Goal: Information Seeking & Learning: Find specific fact

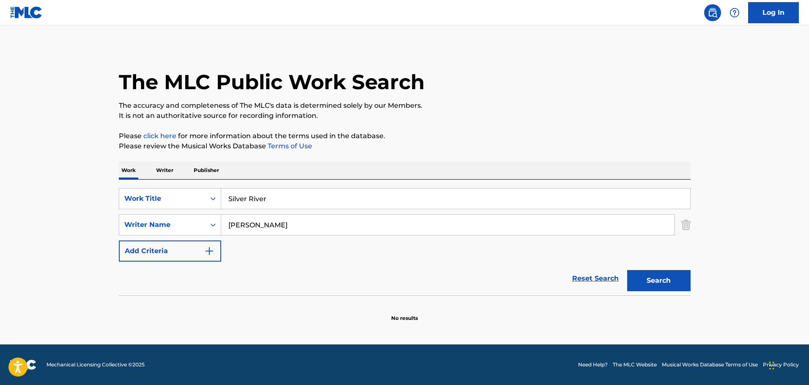
click at [312, 228] on input "[PERSON_NAME]" at bounding box center [447, 225] width 453 height 20
click at [309, 228] on input "[PERSON_NAME]" at bounding box center [447, 225] width 453 height 20
click at [627, 270] on button "Search" at bounding box center [658, 280] width 63 height 21
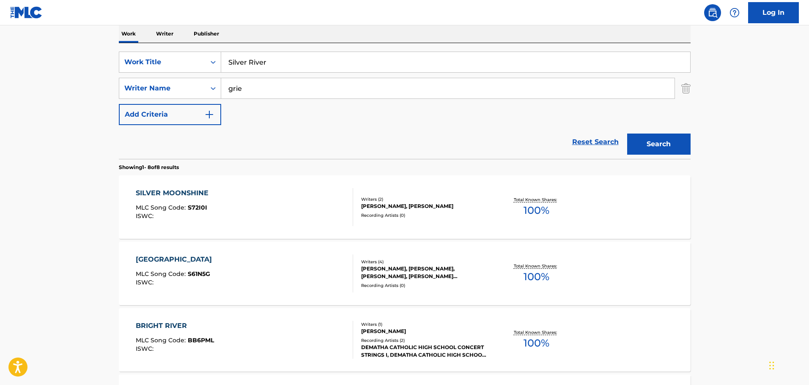
scroll to position [127, 0]
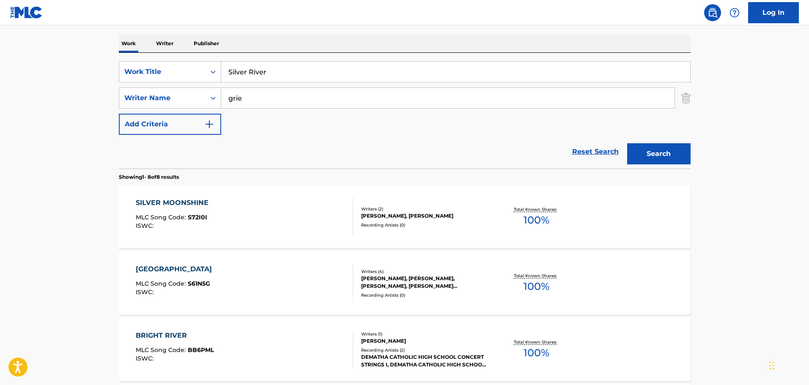
click at [278, 98] on input "grie" at bounding box center [447, 98] width 453 height 20
click at [277, 98] on input "grie" at bounding box center [447, 98] width 453 height 20
click at [627, 143] on button "Search" at bounding box center [658, 153] width 63 height 21
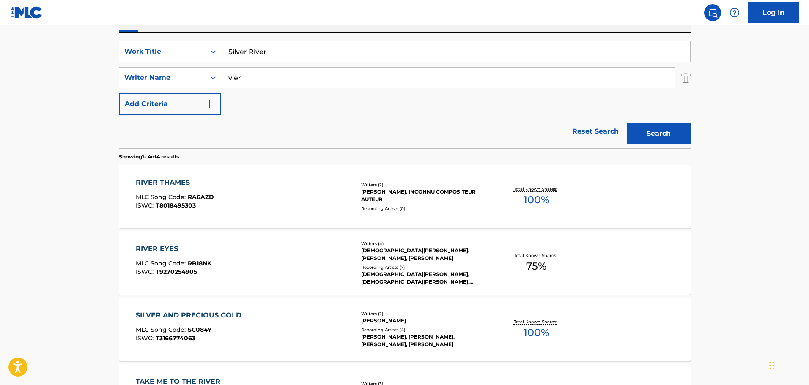
scroll to position [0, 0]
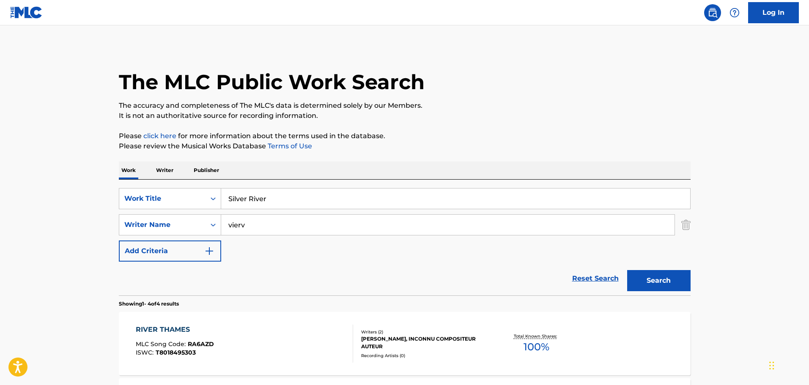
type input "vierv"
drag, startPoint x: 236, startPoint y: 190, endPoint x: 239, endPoint y: 202, distance: 13.0
click at [236, 192] on input "Silver River" at bounding box center [455, 199] width 469 height 20
click at [240, 202] on input "Silver River" at bounding box center [455, 199] width 469 height 20
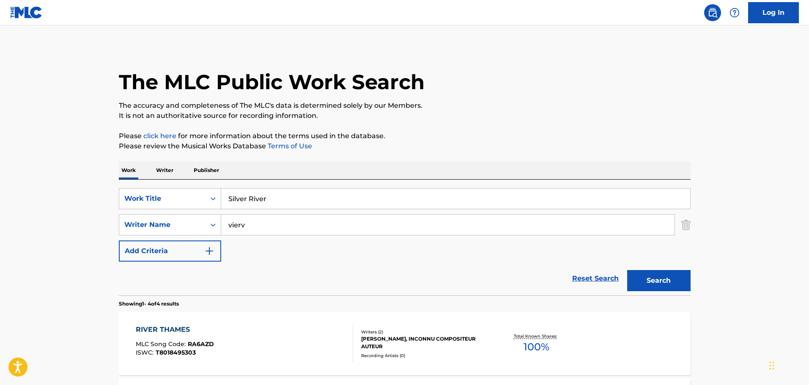
click at [241, 202] on input "Silver River" at bounding box center [455, 199] width 469 height 20
paste input "Ring On Your Fing"
type input "Ring On Your Finger"
click at [244, 235] on input "vierv" at bounding box center [447, 225] width 453 height 20
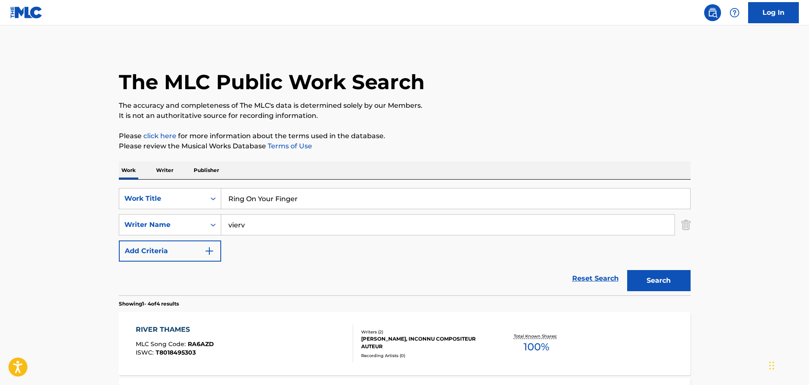
click at [244, 235] on input "vierv" at bounding box center [447, 225] width 453 height 20
type input "[PERSON_NAME]"
click at [627, 270] on button "Search" at bounding box center [658, 280] width 63 height 21
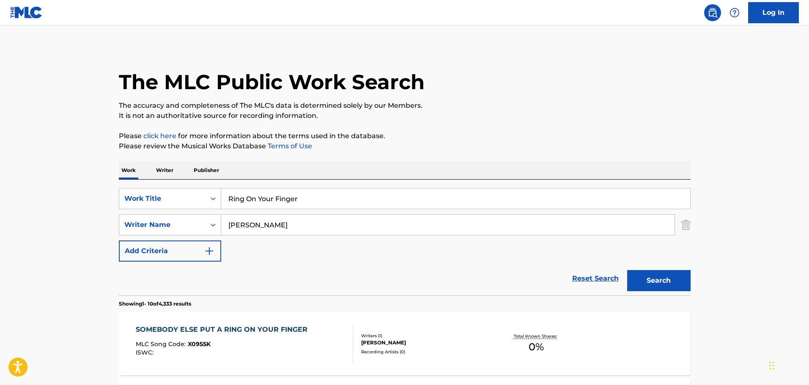
click at [395, 282] on div "Reset Search Search" at bounding box center [405, 279] width 572 height 34
click at [328, 188] on div "SearchWithCriteria179f7eca-e563-46c3-9006-588b99239dc0 Work Title Ring On Your …" at bounding box center [405, 238] width 572 height 116
click at [324, 198] on input "Ring On Your Finger" at bounding box center [455, 199] width 469 height 20
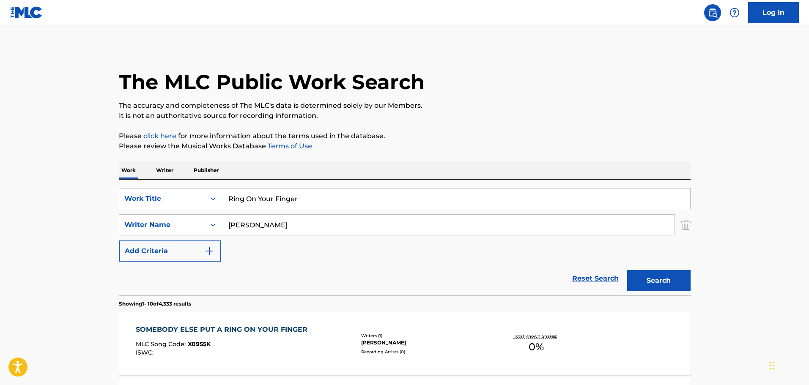
click at [324, 198] on input "Ring On Your Finger" at bounding box center [455, 199] width 469 height 20
paste input "My Baby Lied To Me"
type input "My Baby Lied To Me"
click at [324, 216] on input "[PERSON_NAME]" at bounding box center [447, 225] width 453 height 20
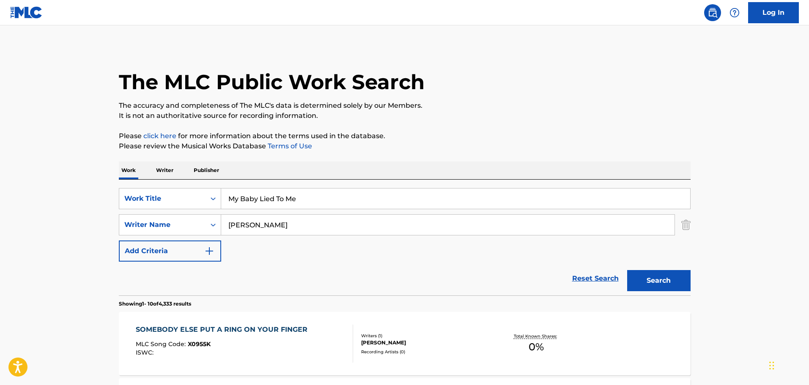
click at [324, 216] on input "[PERSON_NAME]" at bounding box center [447, 225] width 453 height 20
type input "[PERSON_NAME]"
click at [627, 270] on button "Search" at bounding box center [658, 280] width 63 height 21
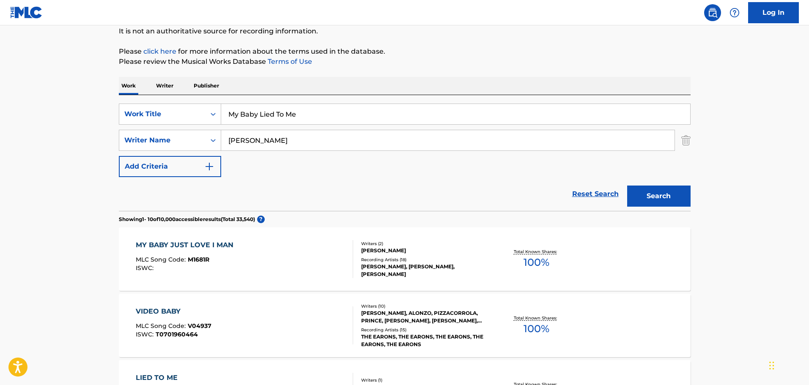
scroll to position [169, 0]
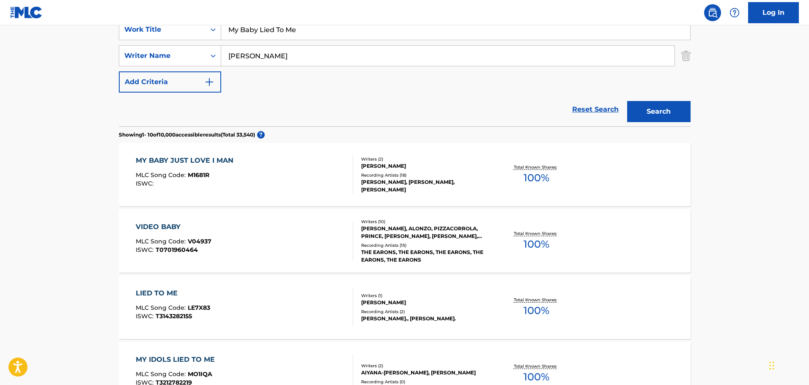
click at [335, 32] on input "My Baby Lied To Me" at bounding box center [455, 29] width 469 height 20
click at [334, 32] on input "My Baby Lied To Me" at bounding box center [455, 29] width 469 height 20
paste input "Lucky Seven"
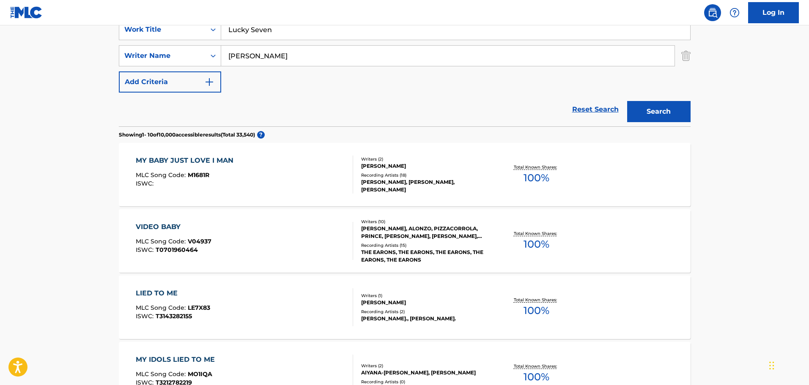
type input "Lucky Seven"
click at [326, 53] on input "[PERSON_NAME]" at bounding box center [447, 56] width 453 height 20
click at [327, 53] on input "[PERSON_NAME]" at bounding box center [447, 56] width 453 height 20
type input "walker"
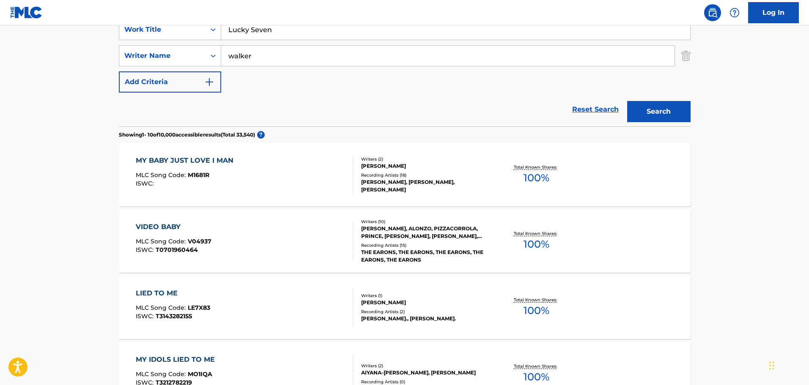
click at [627, 101] on button "Search" at bounding box center [658, 111] width 63 height 21
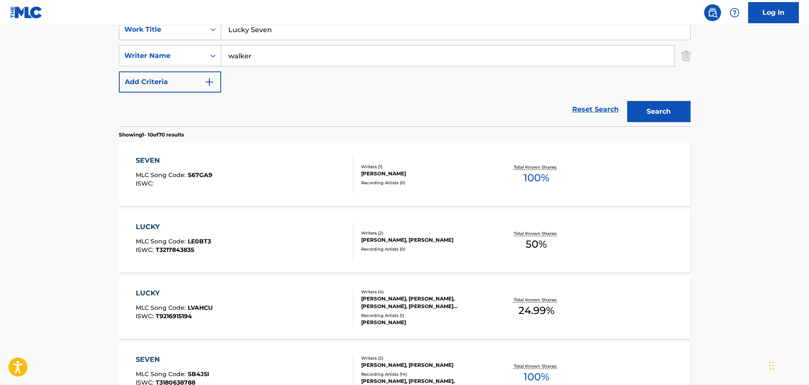
click at [194, 38] on div "Work Title" at bounding box center [170, 29] width 102 height 21
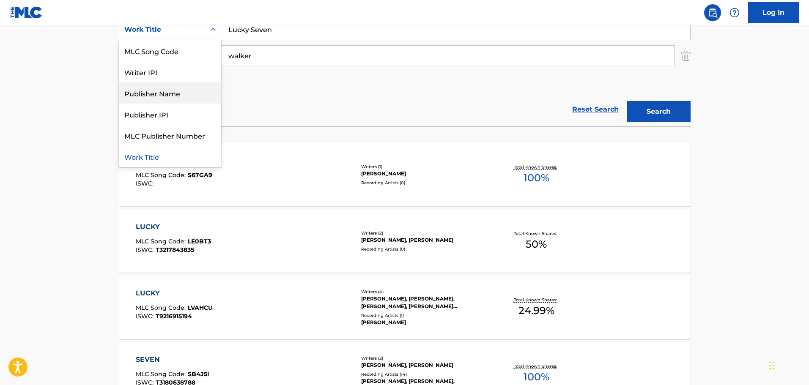
scroll to position [0, 0]
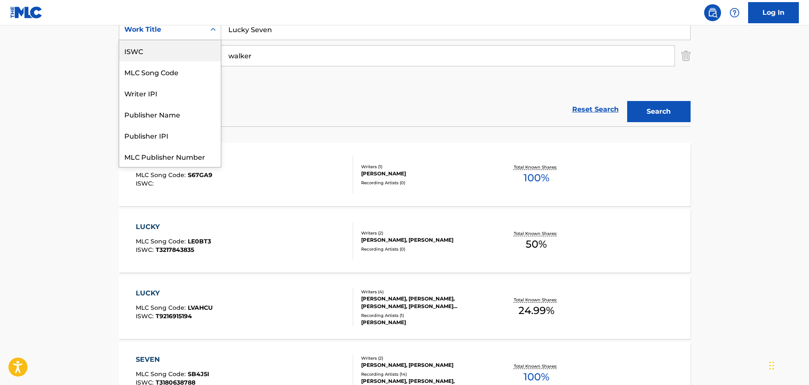
click at [175, 51] on div "ISWC" at bounding box center [169, 50] width 101 height 21
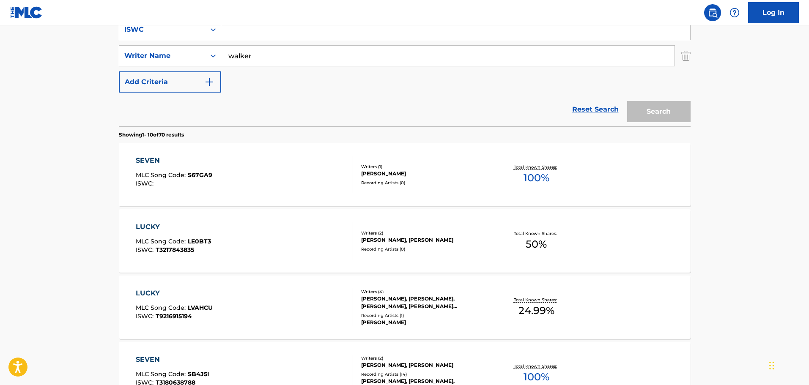
click at [304, 36] on input "Search Form" at bounding box center [455, 29] width 469 height 20
paste input "T9040859550"
type input "T9040859550"
click at [325, 58] on input "walker" at bounding box center [447, 56] width 453 height 20
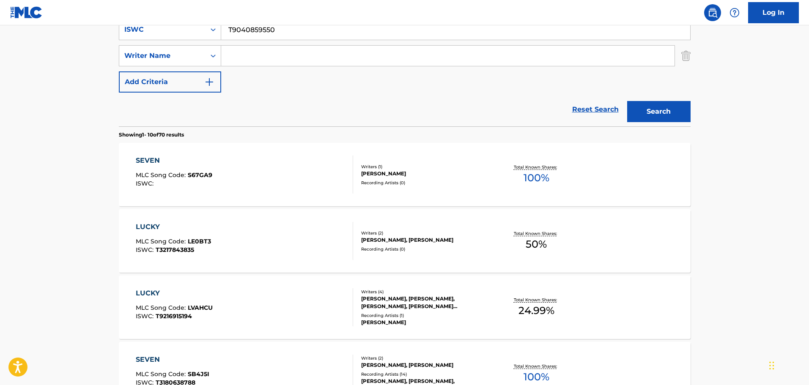
click at [627, 101] on button "Search" at bounding box center [658, 111] width 63 height 21
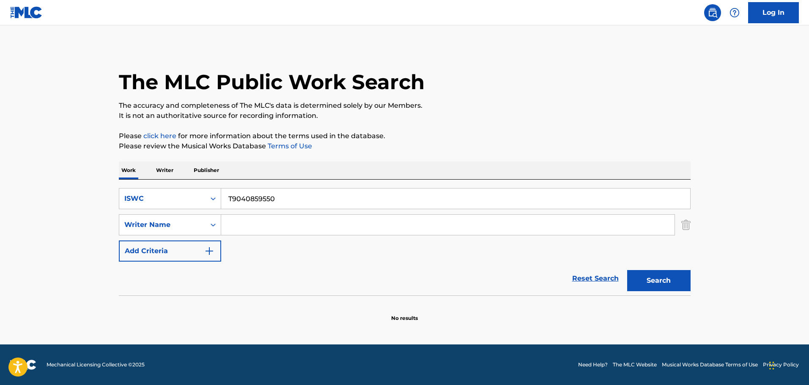
drag, startPoint x: 293, startPoint y: 207, endPoint x: 288, endPoint y: 207, distance: 4.7
click at [292, 207] on input "T9040859550" at bounding box center [455, 199] width 469 height 20
click at [288, 206] on input "T9040859550" at bounding box center [455, 199] width 469 height 20
click at [288, 205] on input "T9040859550" at bounding box center [455, 199] width 469 height 20
click at [164, 203] on div "ISWC" at bounding box center [162, 199] width 76 height 10
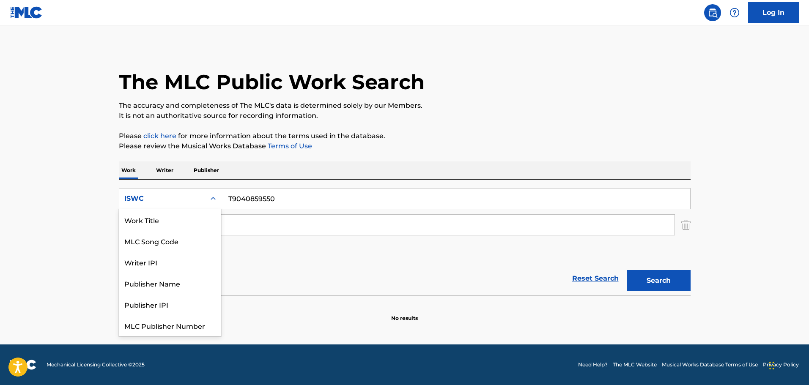
scroll to position [21, 0]
click at [161, 229] on div "MLC Song Code" at bounding box center [169, 219] width 101 height 21
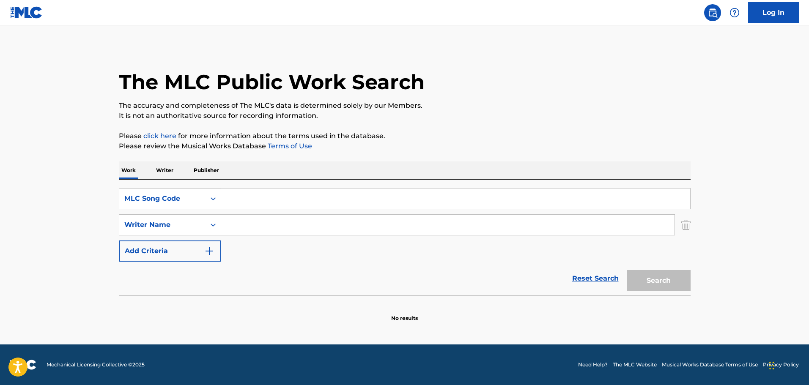
click at [192, 207] on div "MLC Song Code" at bounding box center [170, 198] width 102 height 21
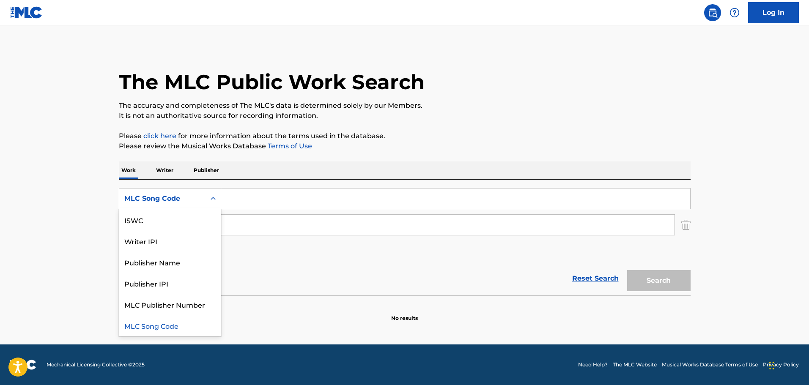
scroll to position [0, 0]
click at [176, 229] on div "Work Title" at bounding box center [169, 219] width 101 height 21
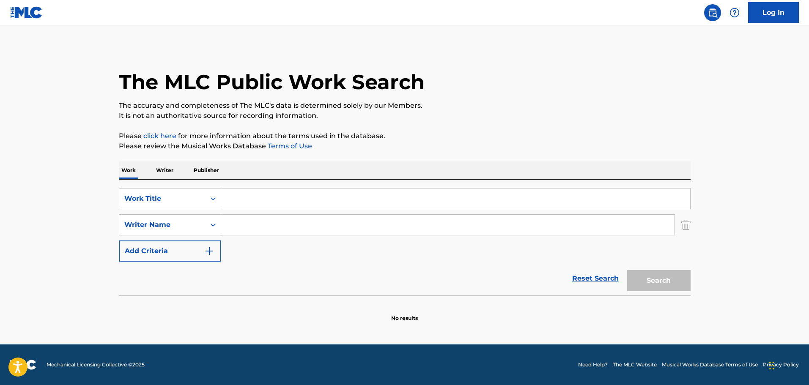
drag, startPoint x: 246, startPoint y: 211, endPoint x: 306, endPoint y: 201, distance: 61.2
click at [306, 201] on input "Search Form" at bounding box center [455, 199] width 469 height 20
type input "lucky seven"
click at [627, 270] on button "Search" at bounding box center [658, 280] width 63 height 21
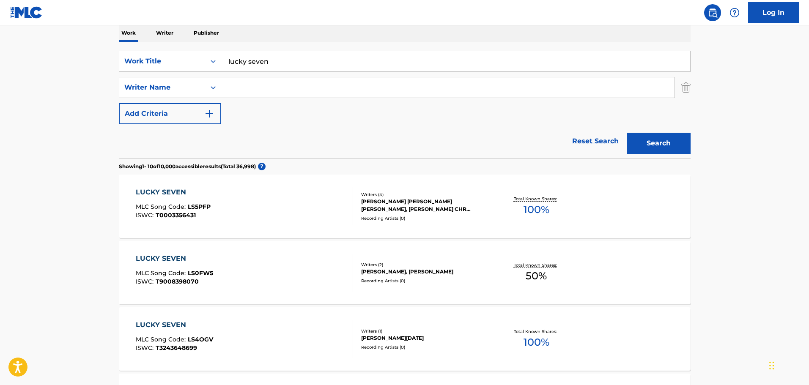
scroll to position [169, 0]
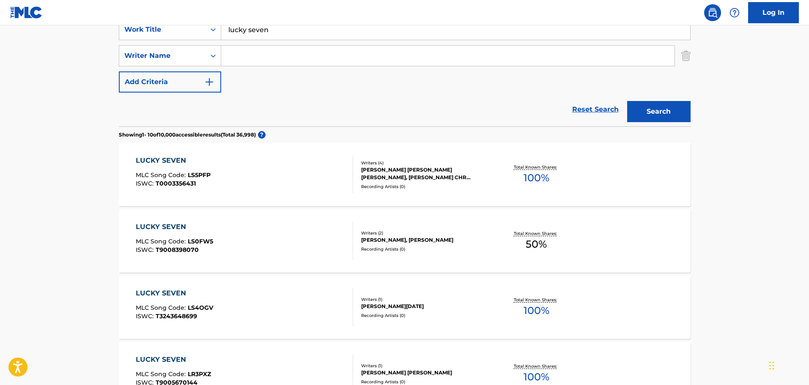
click at [300, 176] on div "LUCKY SEVEN MLC Song Code : LS5PFP ISWC : T0003356431" at bounding box center [244, 175] width 217 height 38
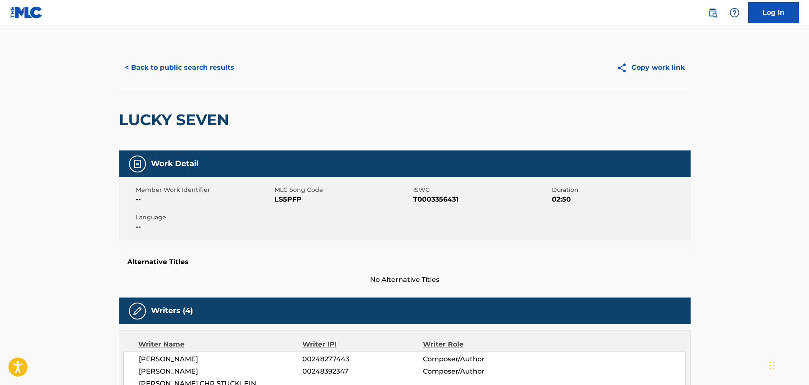
drag, startPoint x: 233, startPoint y: 92, endPoint x: 228, endPoint y: 79, distance: 14.3
click at [232, 92] on div "LUCKY SEVEN" at bounding box center [176, 119] width 115 height 61
click at [209, 55] on div "< Back to public search results Copy work link" at bounding box center [405, 68] width 572 height 42
click at [196, 72] on button "< Back to public search results" at bounding box center [179, 67] width 121 height 21
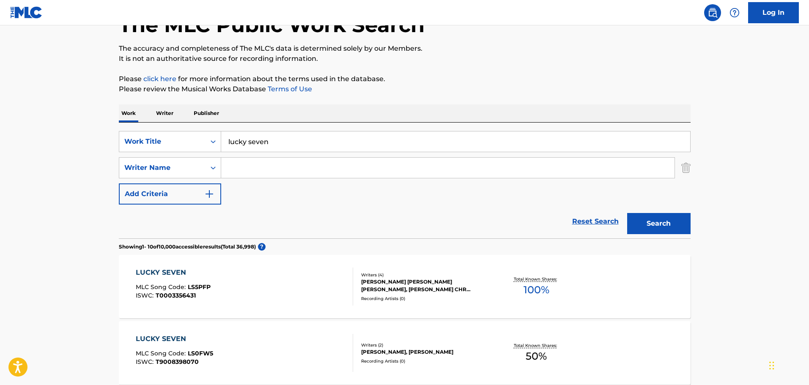
scroll to position [42, 0]
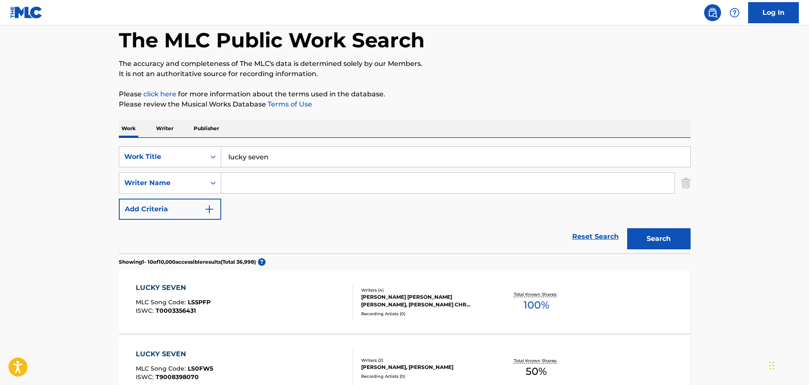
click at [355, 156] on input "lucky seven" at bounding box center [455, 157] width 469 height 20
type input "lucky 7"
click at [355, 156] on input "lucky 7" at bounding box center [455, 157] width 469 height 20
click at [627, 228] on button "Search" at bounding box center [658, 238] width 63 height 21
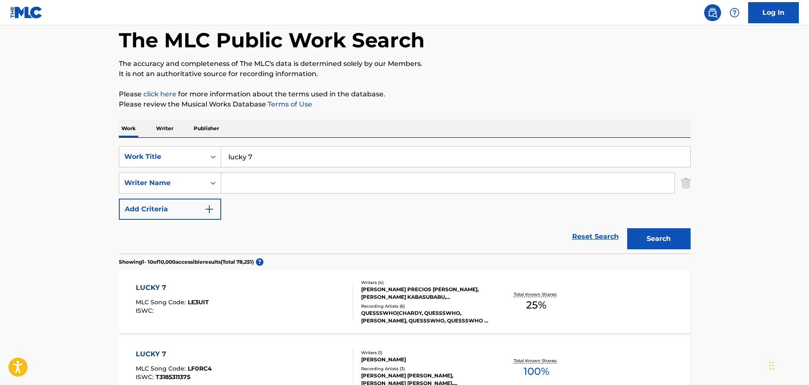
click at [341, 195] on div "SearchWithCriteriad525b2f0-b0ac-4201-bfda-ce3337029b54 Work Title lucky 7 Searc…" at bounding box center [405, 183] width 572 height 74
click at [323, 181] on input "Search Form" at bounding box center [447, 183] width 453 height 20
type input "walker"
click at [627, 228] on button "Search" at bounding box center [658, 238] width 63 height 21
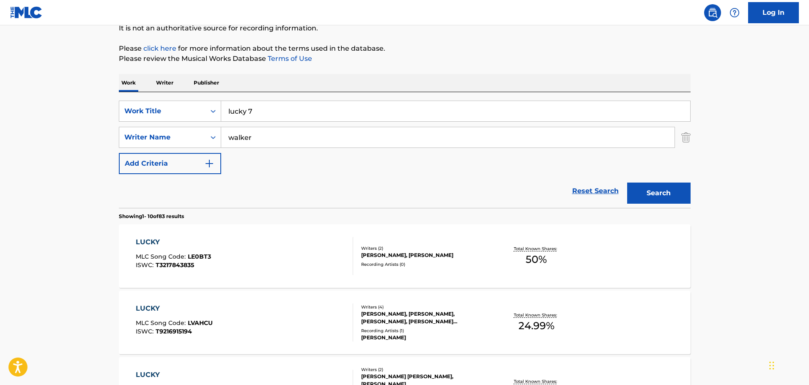
scroll to position [84, 0]
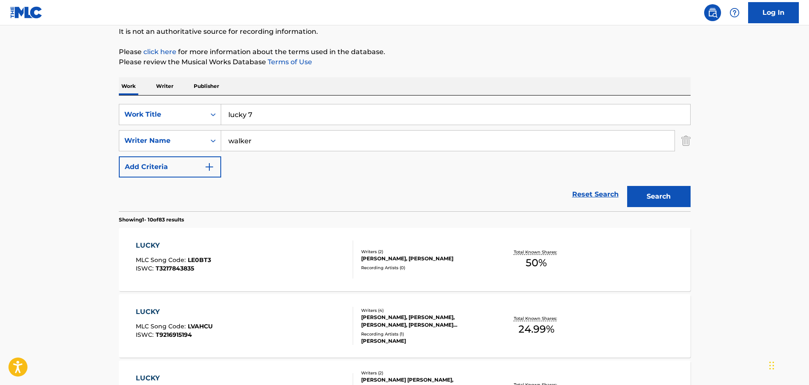
click at [252, 110] on input "lucky 7" at bounding box center [455, 114] width 469 height 20
type input "lucky"
click at [627, 186] on button "Search" at bounding box center [658, 196] width 63 height 21
click at [260, 166] on div "SearchWithCriteriad525b2f0-b0ac-4201-bfda-ce3337029b54 Work Title lucky SearchW…" at bounding box center [405, 141] width 572 height 74
click at [263, 149] on input "walker" at bounding box center [447, 141] width 453 height 20
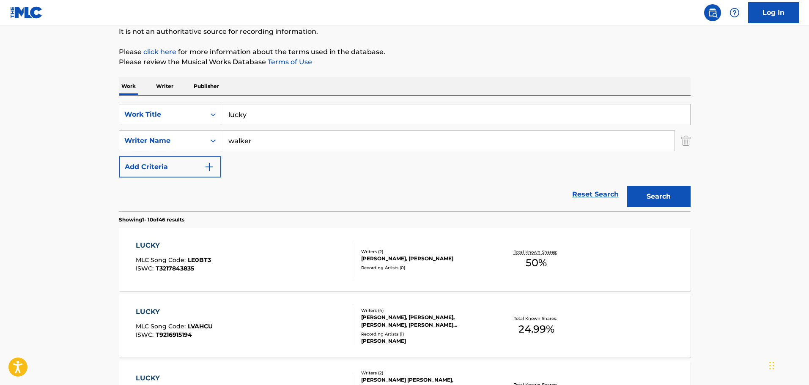
click at [262, 147] on input "walker" at bounding box center [447, 141] width 453 height 20
click at [264, 147] on input "walker" at bounding box center [447, 141] width 453 height 20
type input "[PERSON_NAME]"
click at [627, 186] on button "Search" at bounding box center [658, 196] width 63 height 21
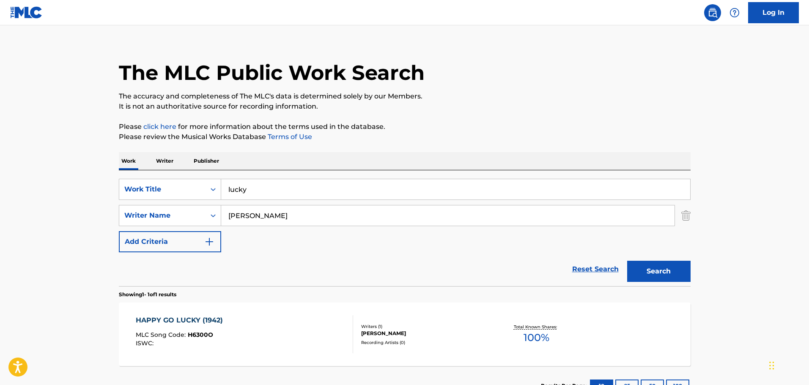
scroll to position [75, 0]
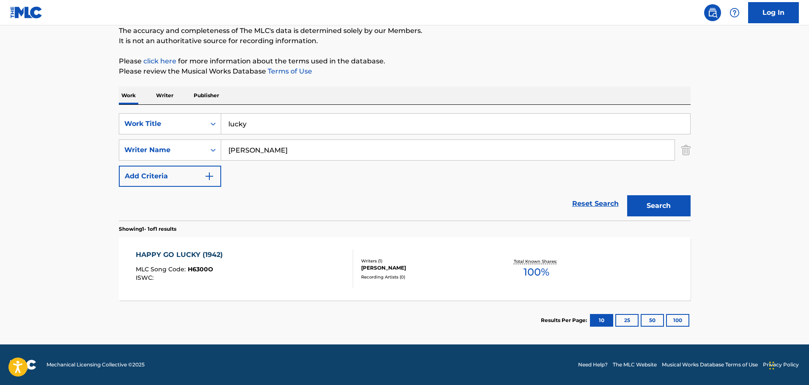
click at [323, 281] on div "HAPPY GO LUCKY (1942) MLC Song Code : H6300O ISWC :" at bounding box center [244, 269] width 217 height 38
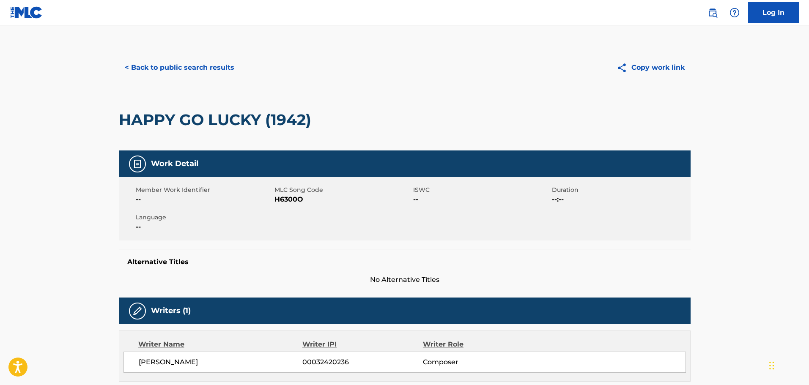
drag, startPoint x: 179, startPoint y: 22, endPoint x: 185, endPoint y: 51, distance: 29.3
click at [182, 43] on div "Log In < Back to public search results Copy work link HAPPY GO LUCKY (1942) Wor…" at bounding box center [404, 300] width 809 height 601
click at [189, 67] on button "< Back to public search results" at bounding box center [179, 67] width 121 height 21
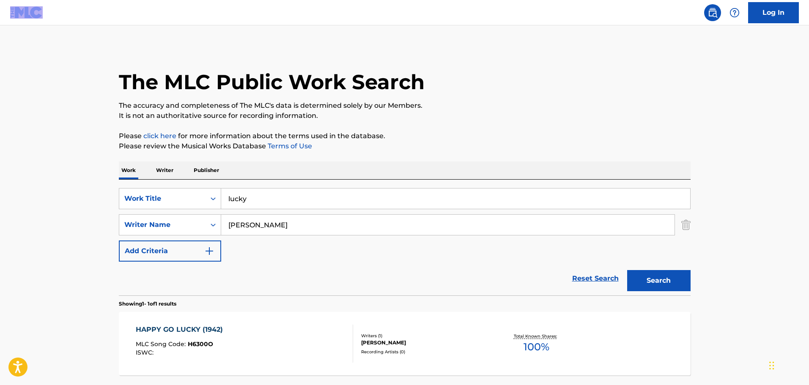
scroll to position [27, 0]
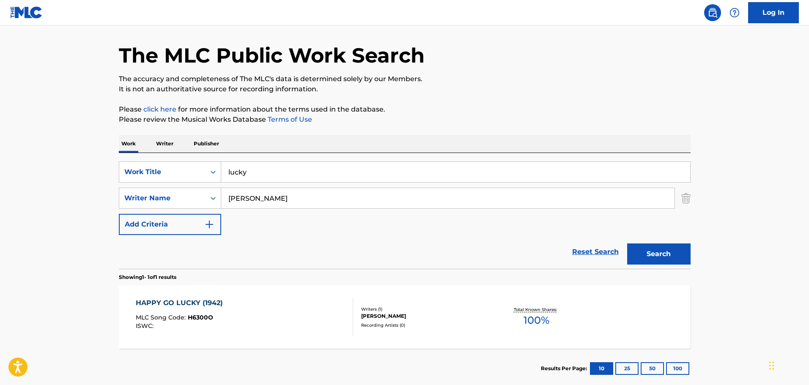
click at [337, 172] on input "lucky" at bounding box center [455, 172] width 469 height 20
click at [336, 172] on input "lucky" at bounding box center [455, 172] width 469 height 20
paste input "[DEMOGRAPHIC_DATA] Savior Pilot Me"
type input "[DEMOGRAPHIC_DATA] Savior Pilot Me"
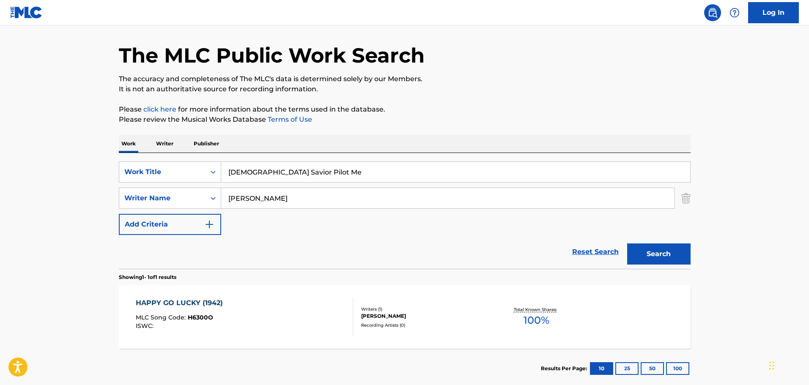
click at [460, 193] on input "[PERSON_NAME]" at bounding box center [447, 198] width 453 height 20
click at [460, 192] on input "[PERSON_NAME]" at bounding box center [447, 198] width 453 height 20
type input "[PERSON_NAME]"
click at [627, 244] on button "Search" at bounding box center [658, 254] width 63 height 21
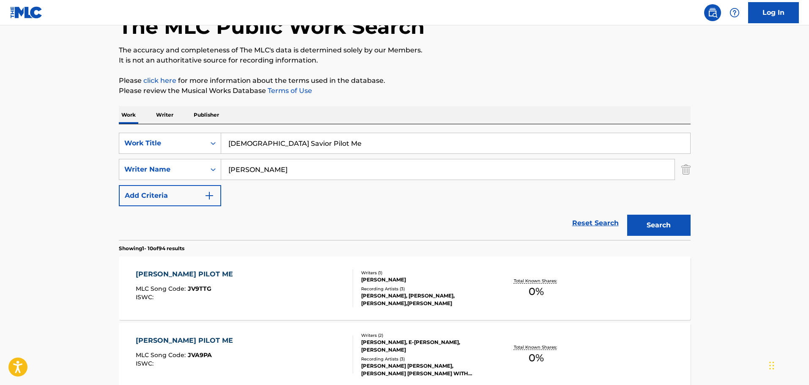
scroll to position [69, 0]
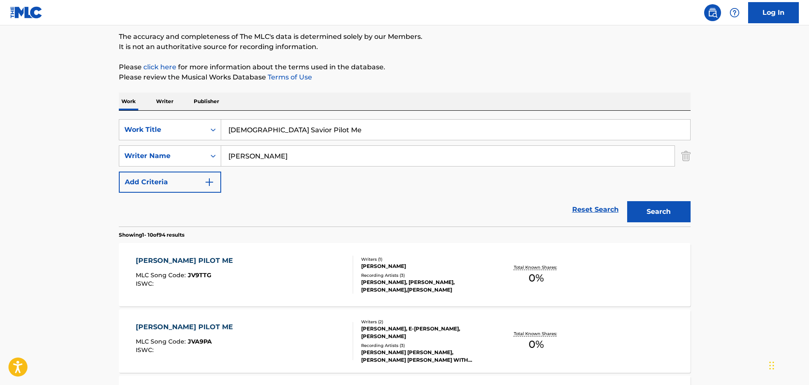
click at [274, 268] on div "[PERSON_NAME] PILOT ME MLC Song Code : JV9TTG ISWC :" at bounding box center [244, 275] width 217 height 38
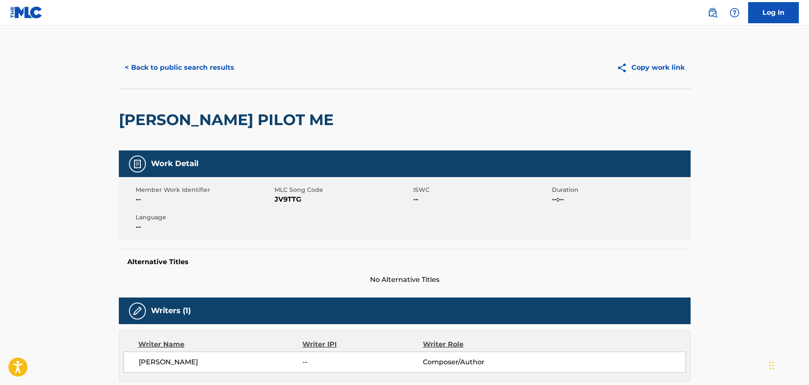
click at [268, 114] on h2 "[PERSON_NAME] PILOT ME" at bounding box center [228, 119] width 219 height 19
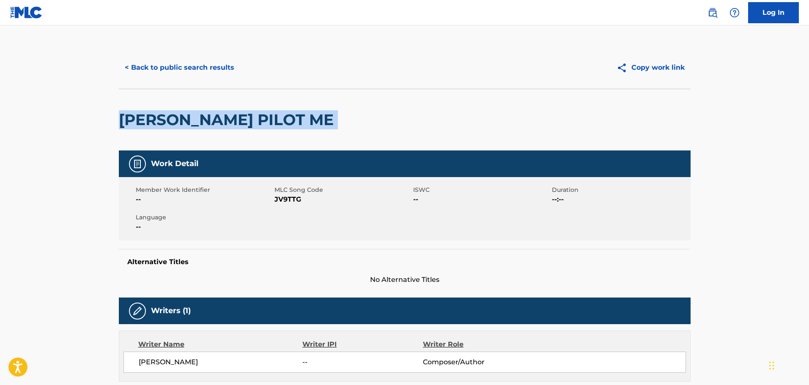
click at [268, 114] on h2 "[PERSON_NAME] PILOT ME" at bounding box center [228, 119] width 219 height 19
copy div "[PERSON_NAME] PILOT ME"
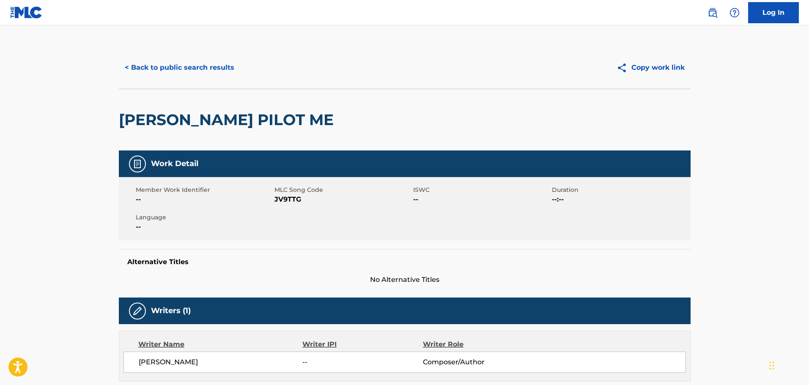
click at [192, 41] on main "< Back to public search results Copy work link [DEMOGRAPHIC_DATA][PERSON_NAME] …" at bounding box center [404, 316] width 809 height 582
drag, startPoint x: 194, startPoint y: 90, endPoint x: 200, endPoint y: 79, distance: 12.1
click at [194, 90] on div "[PERSON_NAME] PILOT ME" at bounding box center [228, 119] width 219 height 61
click at [202, 72] on button "< Back to public search results" at bounding box center [179, 67] width 121 height 21
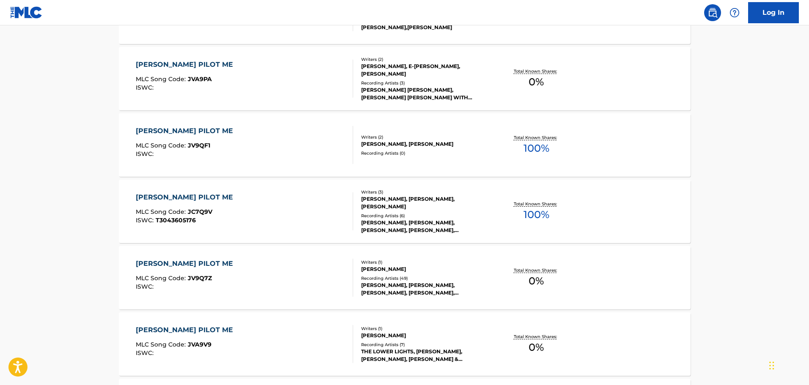
scroll to position [323, 0]
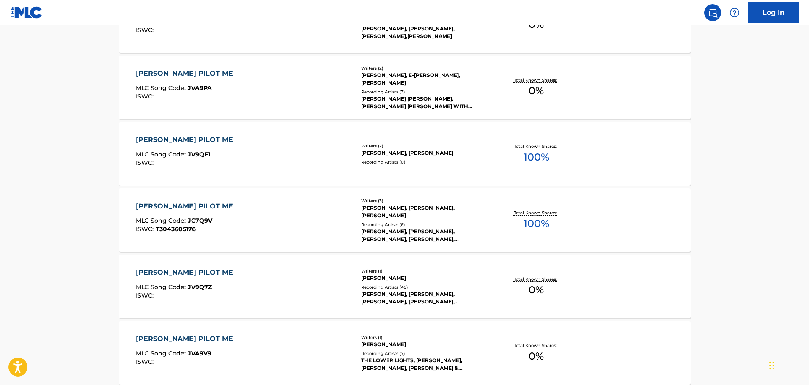
click at [319, 221] on div "[PERSON_NAME] SAVIOR PILOT ME MLC Song Code : JC7Q9V ISWC : T3043605176" at bounding box center [244, 220] width 217 height 38
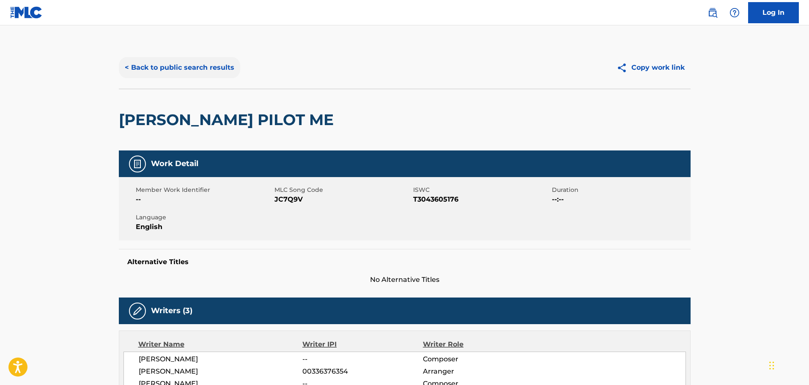
drag, startPoint x: 163, startPoint y: 80, endPoint x: 169, endPoint y: 74, distance: 8.4
click at [163, 80] on div "< Back to public search results Copy work link" at bounding box center [405, 68] width 572 height 42
click at [176, 69] on button "< Back to public search results" at bounding box center [179, 67] width 121 height 21
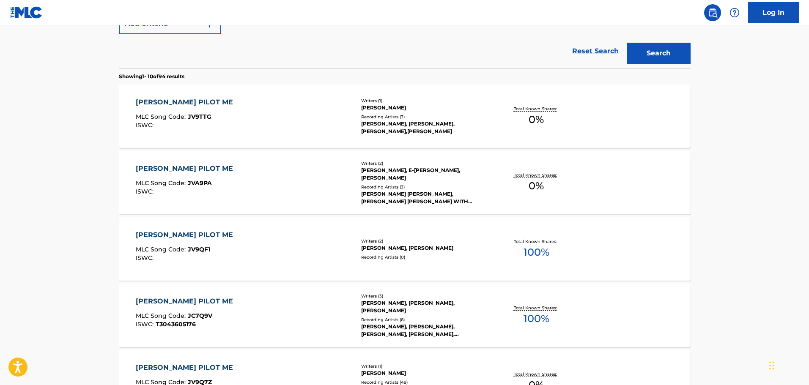
scroll to position [328, 0]
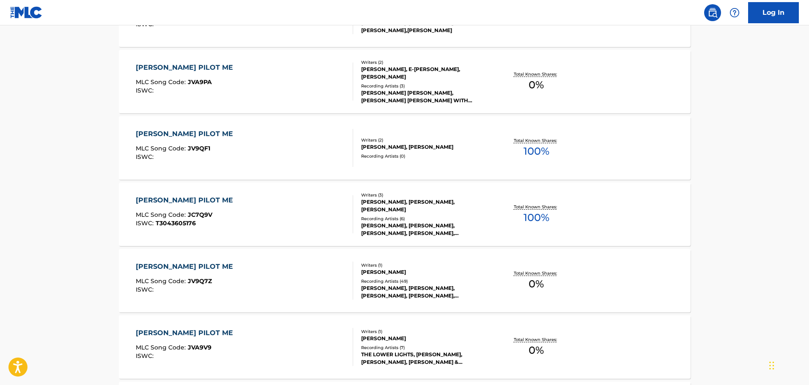
click at [356, 276] on div "Writers ( 1 ) [PERSON_NAME] Recording Artists ( 49 ) [PERSON_NAME], [PERSON_NAM…" at bounding box center [421, 281] width 136 height 38
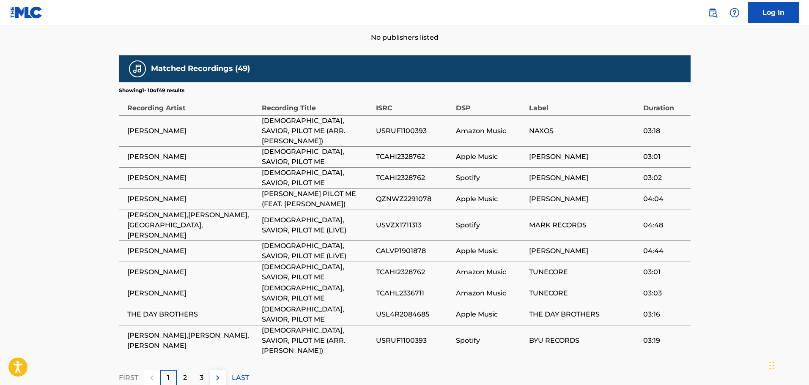
scroll to position [451, 0]
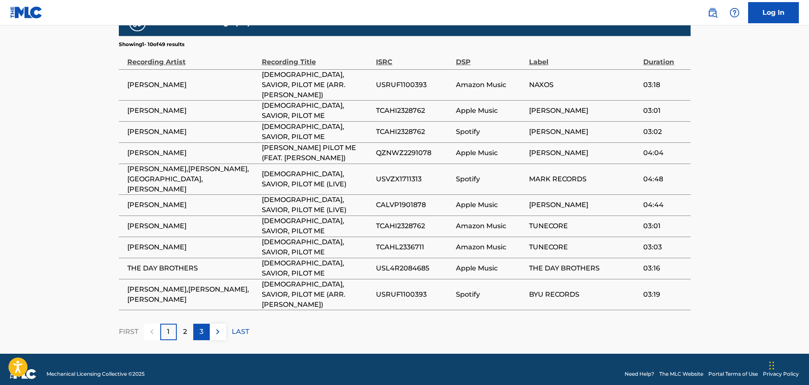
click at [200, 327] on p "3" at bounding box center [202, 332] width 4 height 10
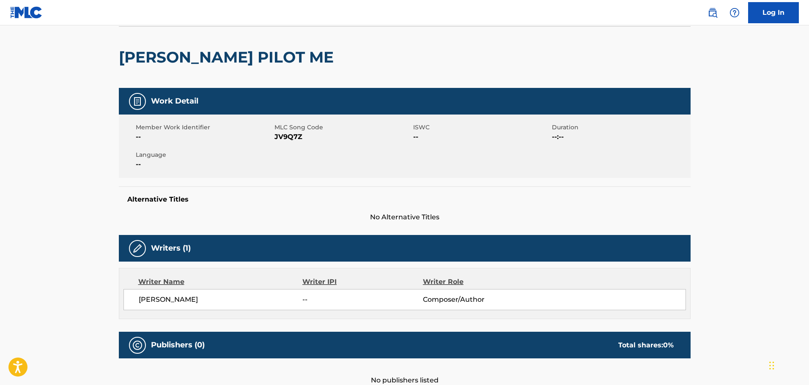
scroll to position [0, 0]
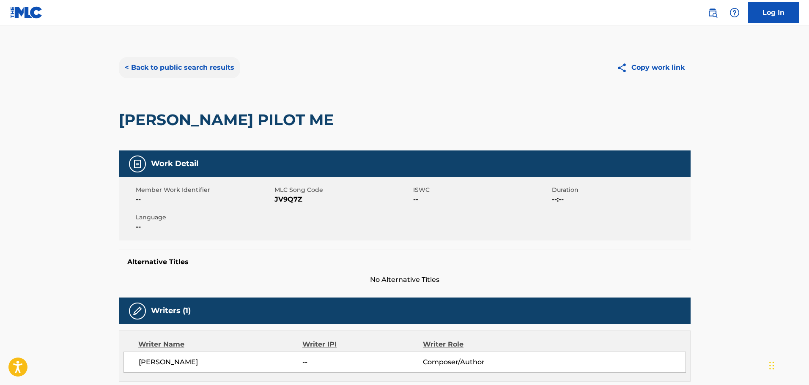
click at [162, 76] on button "< Back to public search results" at bounding box center [179, 67] width 121 height 21
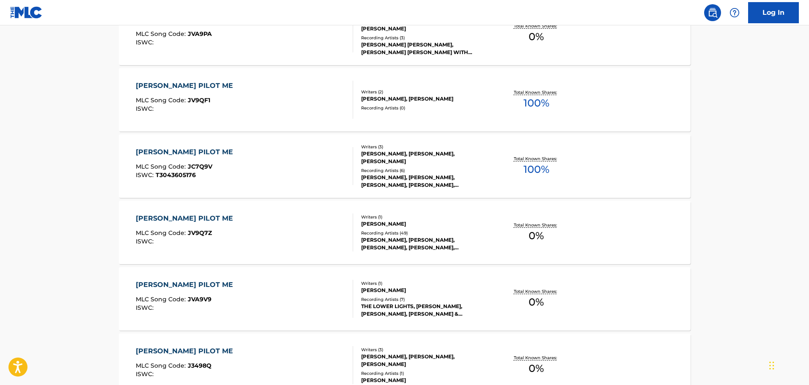
click at [337, 174] on div "[PERSON_NAME] SAVIOR PILOT ME MLC Song Code : JC7Q9V ISWC : T3043605176" at bounding box center [244, 166] width 217 height 38
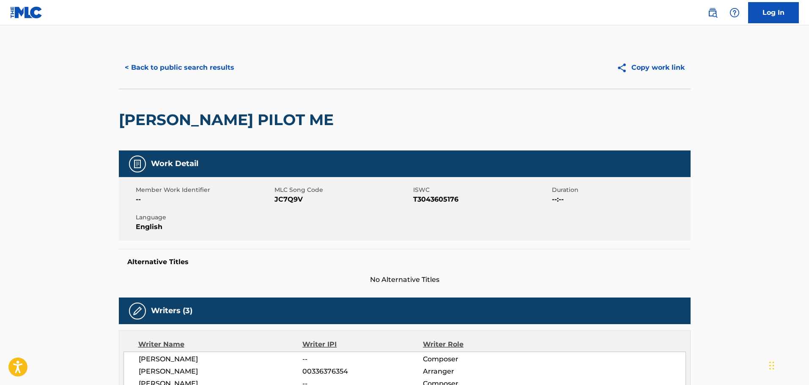
scroll to position [296, 0]
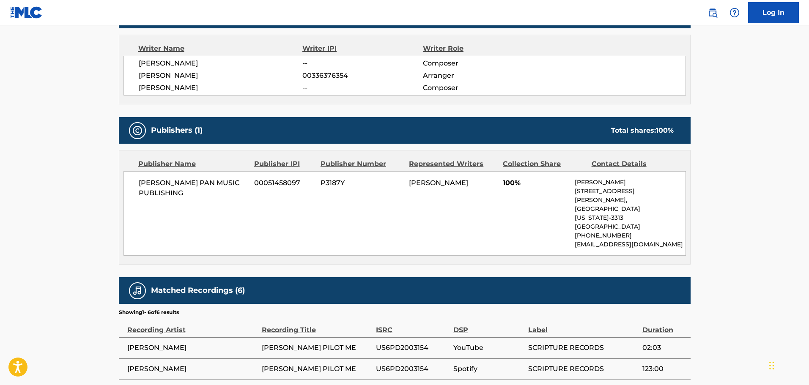
click at [186, 186] on span "[PERSON_NAME] PAN MUSIC PUBLISHING" at bounding box center [193, 188] width 109 height 20
click at [185, 186] on span "[PERSON_NAME] PAN MUSIC PUBLISHING" at bounding box center [193, 188] width 109 height 20
copy div "[PERSON_NAME] PAN MUSIC PUBLISHING"
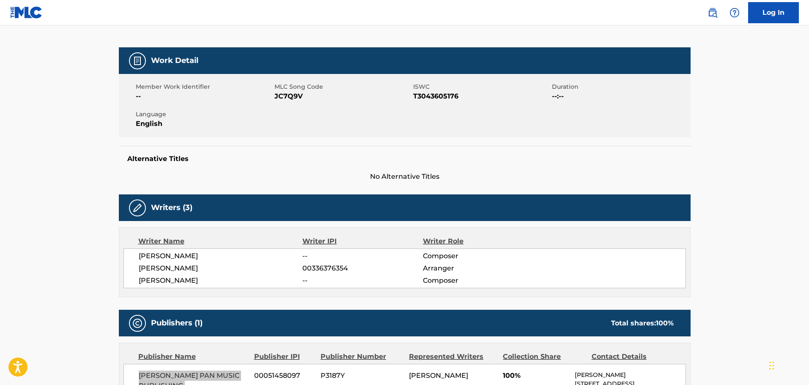
scroll to position [0, 0]
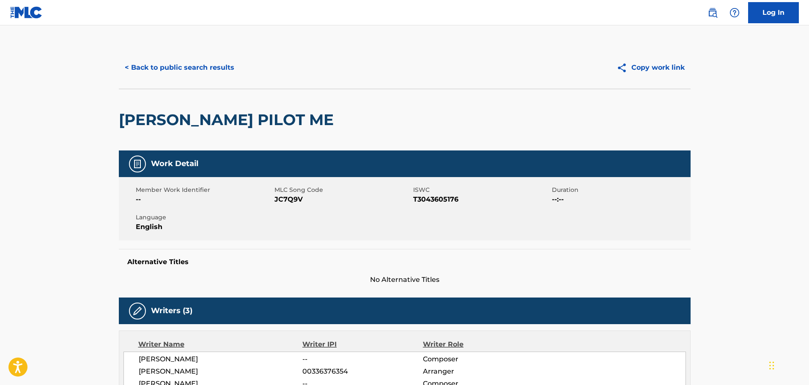
click at [304, 202] on span "JC7Q9V" at bounding box center [342, 199] width 137 height 10
click at [299, 199] on span "JC7Q9V" at bounding box center [342, 199] width 137 height 10
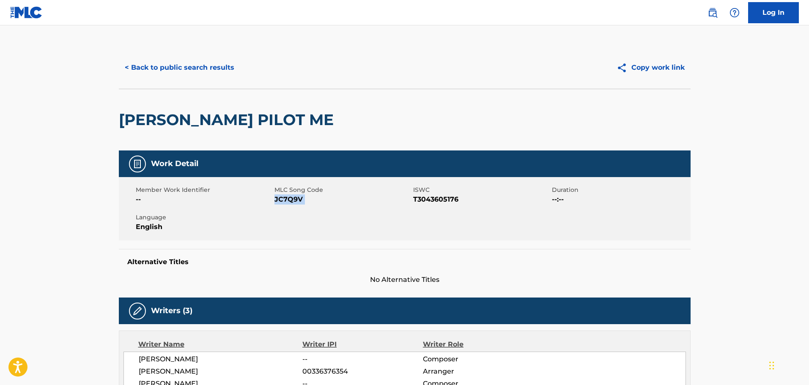
click at [299, 199] on span "JC7Q9V" at bounding box center [342, 199] width 137 height 10
click at [127, 65] on button "< Back to public search results" at bounding box center [179, 67] width 121 height 21
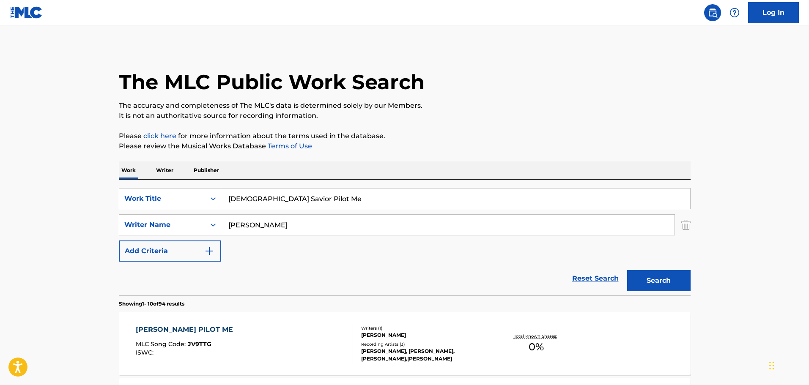
click at [278, 189] on input "[DEMOGRAPHIC_DATA] Savior Pilot Me" at bounding box center [455, 199] width 469 height 20
paste input "Ring On Your Finger"
type input "Ring On Your Finger"
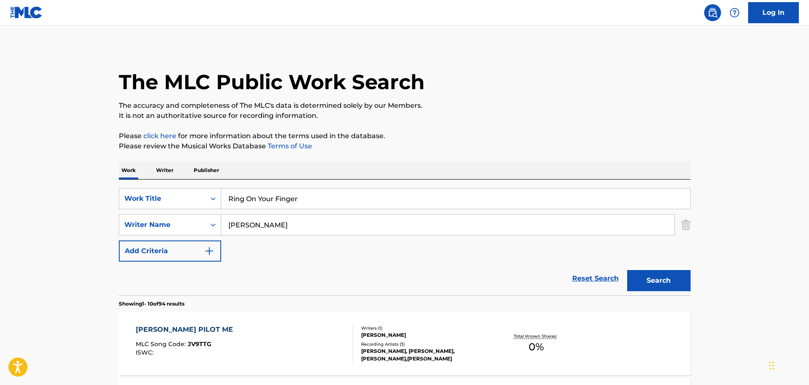
click at [279, 219] on input "[PERSON_NAME]" at bounding box center [447, 225] width 453 height 20
type input "[PERSON_NAME]"
click at [627, 270] on button "Search" at bounding box center [658, 280] width 63 height 21
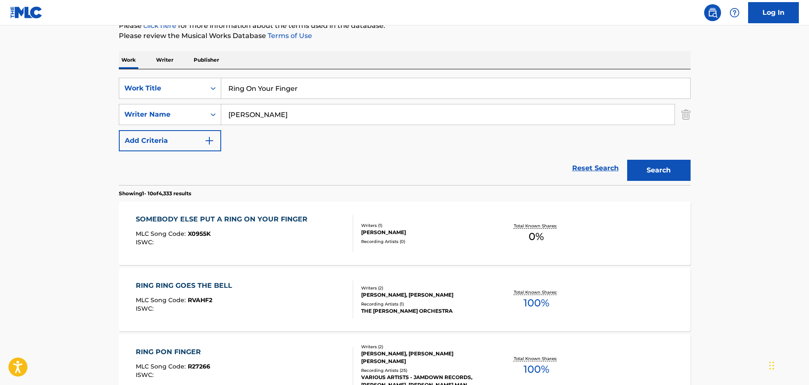
scroll to position [85, 0]
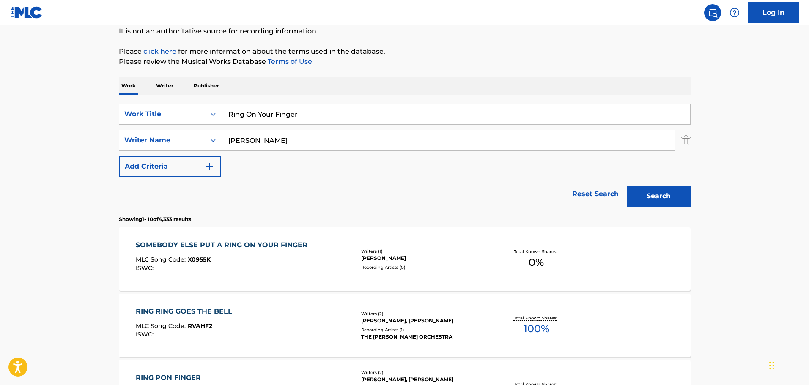
click at [287, 112] on input "Ring On Your Finger" at bounding box center [455, 114] width 469 height 20
paste input "Put All Your Lovin' In A Cookie Ja"
type input "Put All Your Lovin' In A Cookie Jar"
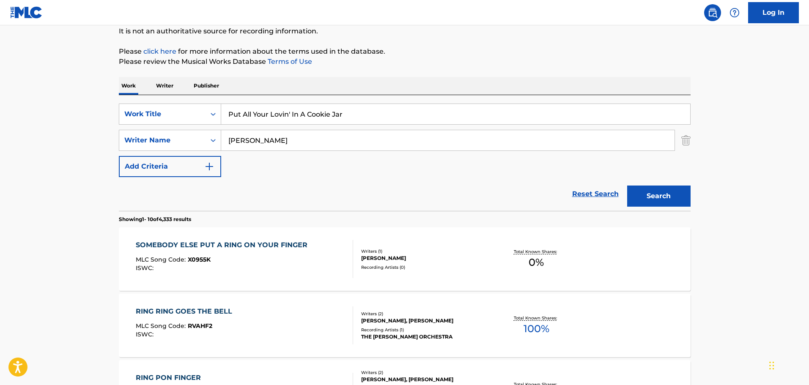
click at [287, 133] on input "[PERSON_NAME]" at bounding box center [447, 140] width 453 height 20
click at [289, 133] on input "[PERSON_NAME]" at bounding box center [447, 140] width 453 height 20
type input "\"
click at [627, 186] on button "Search" at bounding box center [658, 196] width 63 height 21
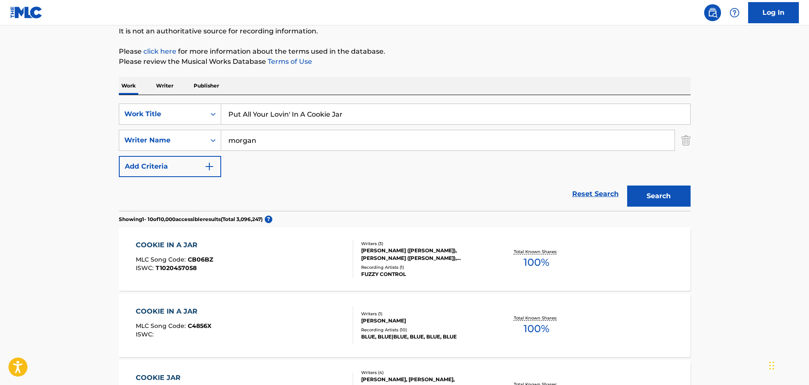
type input "morgan"
click at [627, 186] on button "Search" at bounding box center [658, 196] width 63 height 21
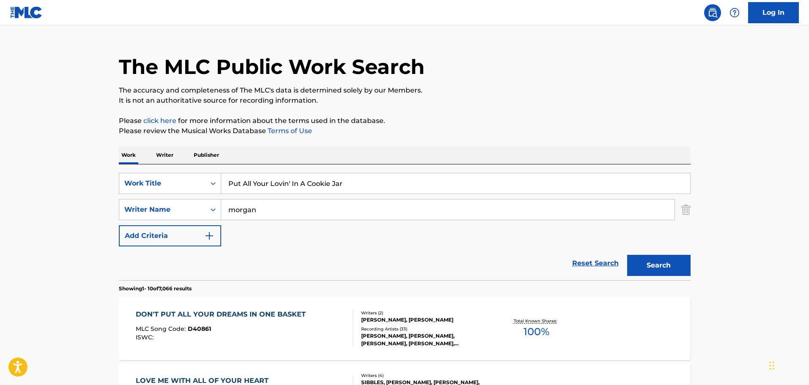
scroll to position [0, 0]
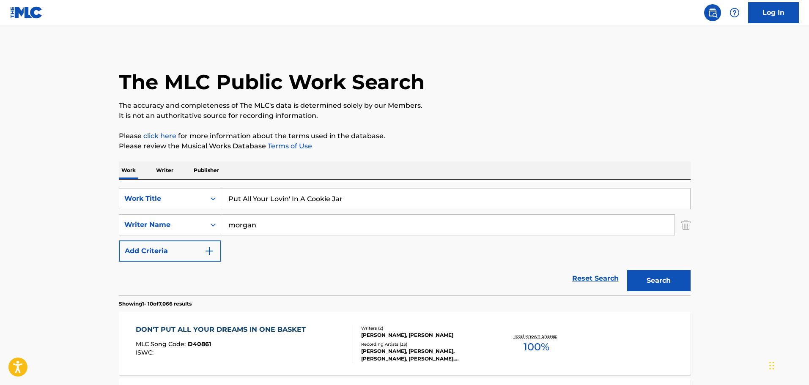
click at [294, 201] on input "Put All Your Lovin' In A Cookie Jar" at bounding box center [455, 199] width 469 height 20
click at [296, 201] on input "Put All Your Lovin' In A Cookie Jar" at bounding box center [455, 199] width 469 height 20
click at [296, 200] on input "Put All Your Lovin' In A Cookie Jar" at bounding box center [455, 199] width 469 height 20
click at [290, 194] on input "Put All Your Lovin' In A Cookie Jar" at bounding box center [455, 199] width 469 height 20
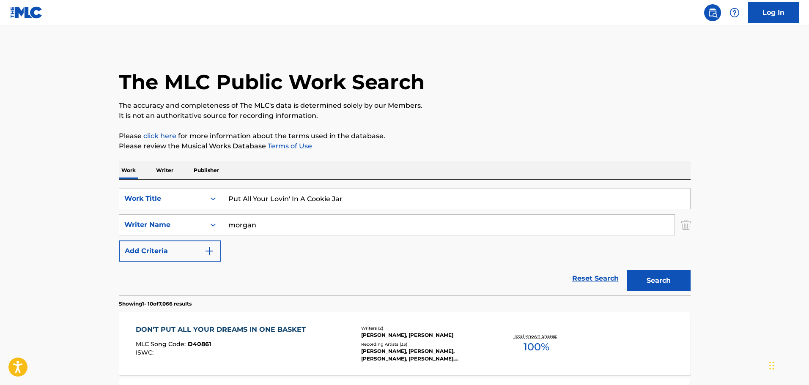
click at [290, 194] on input "Put All Your Lovin' In A Cookie Jar" at bounding box center [455, 199] width 469 height 20
paste input "[PERSON_NAME] Me For Being A Fool"
type input "Pardon Me For Being A Fool"
click at [286, 226] on input "morgan" at bounding box center [447, 225] width 453 height 20
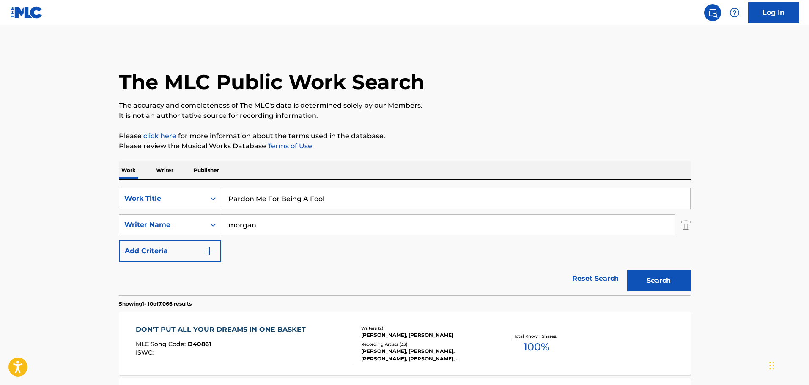
click at [287, 226] on input "morgan" at bounding box center [447, 225] width 453 height 20
type input "[PERSON_NAME]"
click at [627, 270] on button "Search" at bounding box center [658, 280] width 63 height 21
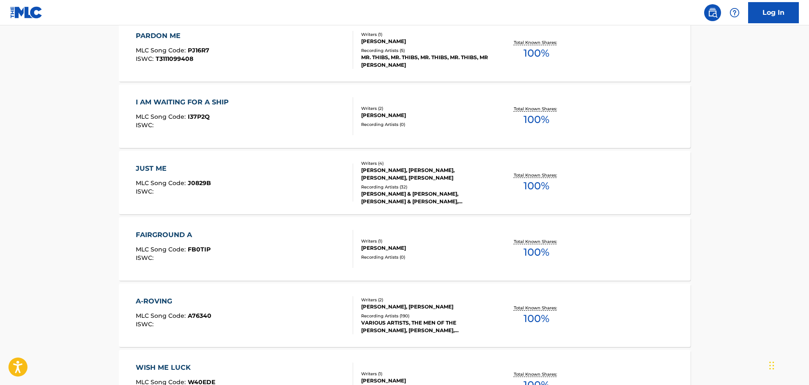
scroll to position [423, 0]
